Goal: Task Accomplishment & Management: Manage account settings

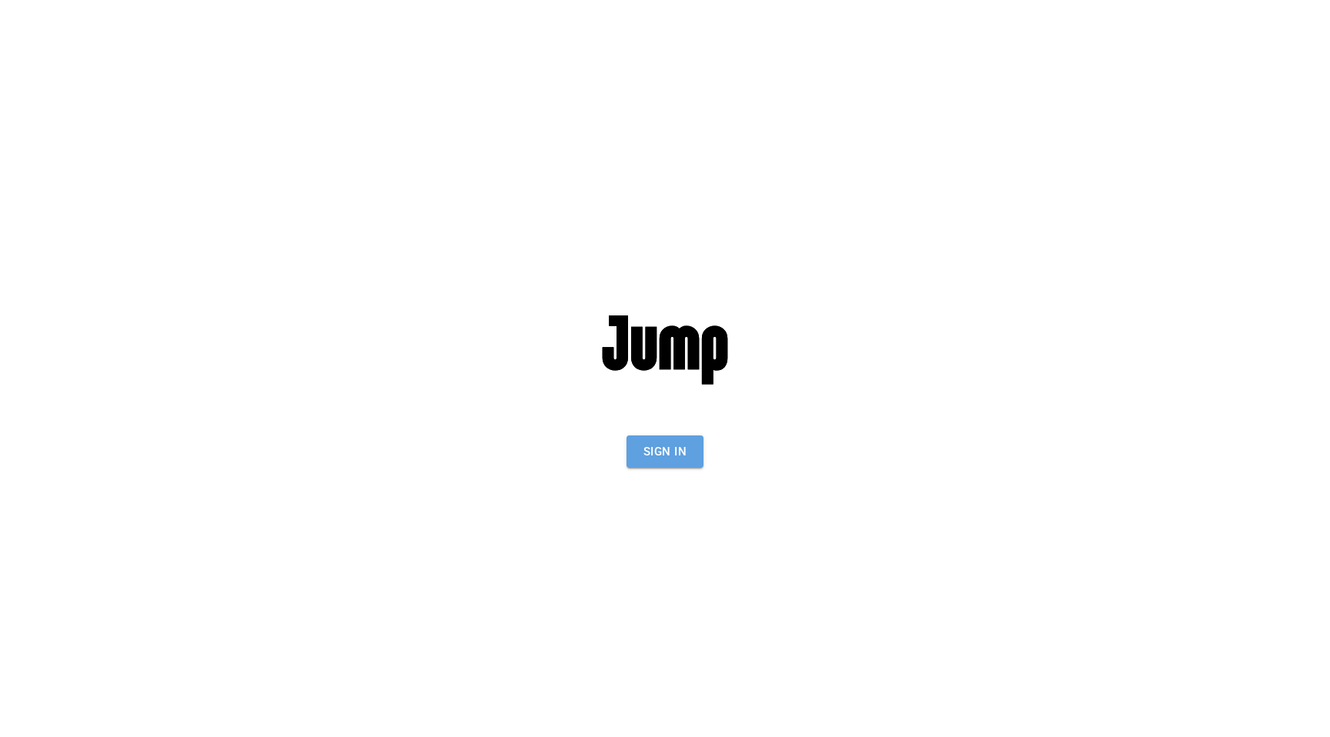
click at [670, 443] on button "Sign In" at bounding box center [665, 452] width 77 height 32
click at [700, 476] on div "Sign In" at bounding box center [665, 368] width 425 height 737
click at [676, 450] on button "Sign In" at bounding box center [665, 452] width 77 height 32
